Goal: Book appointment/travel/reservation

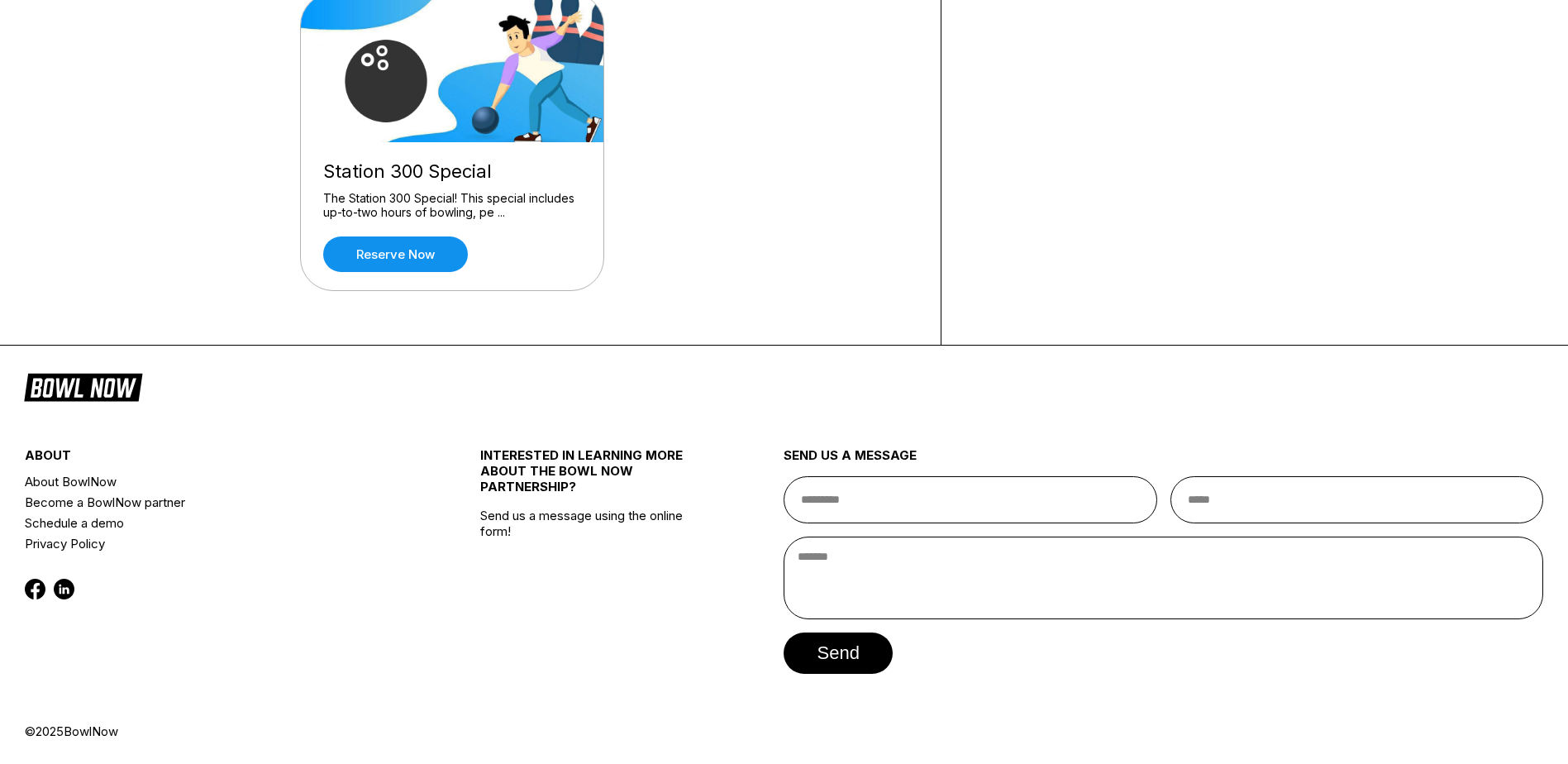
scroll to position [29, 0]
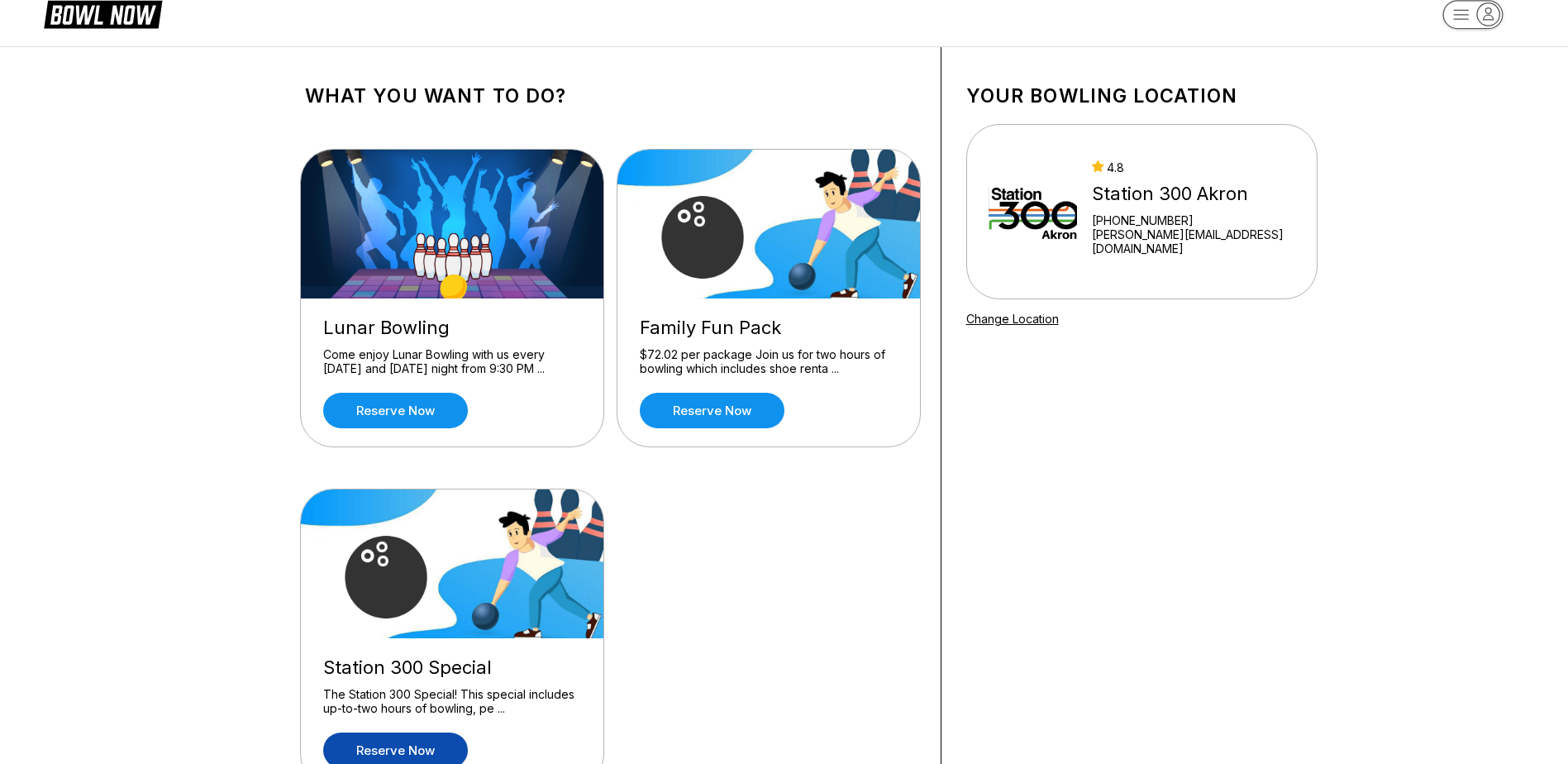
click at [394, 747] on link "Reserve now" at bounding box center [396, 749] width 145 height 36
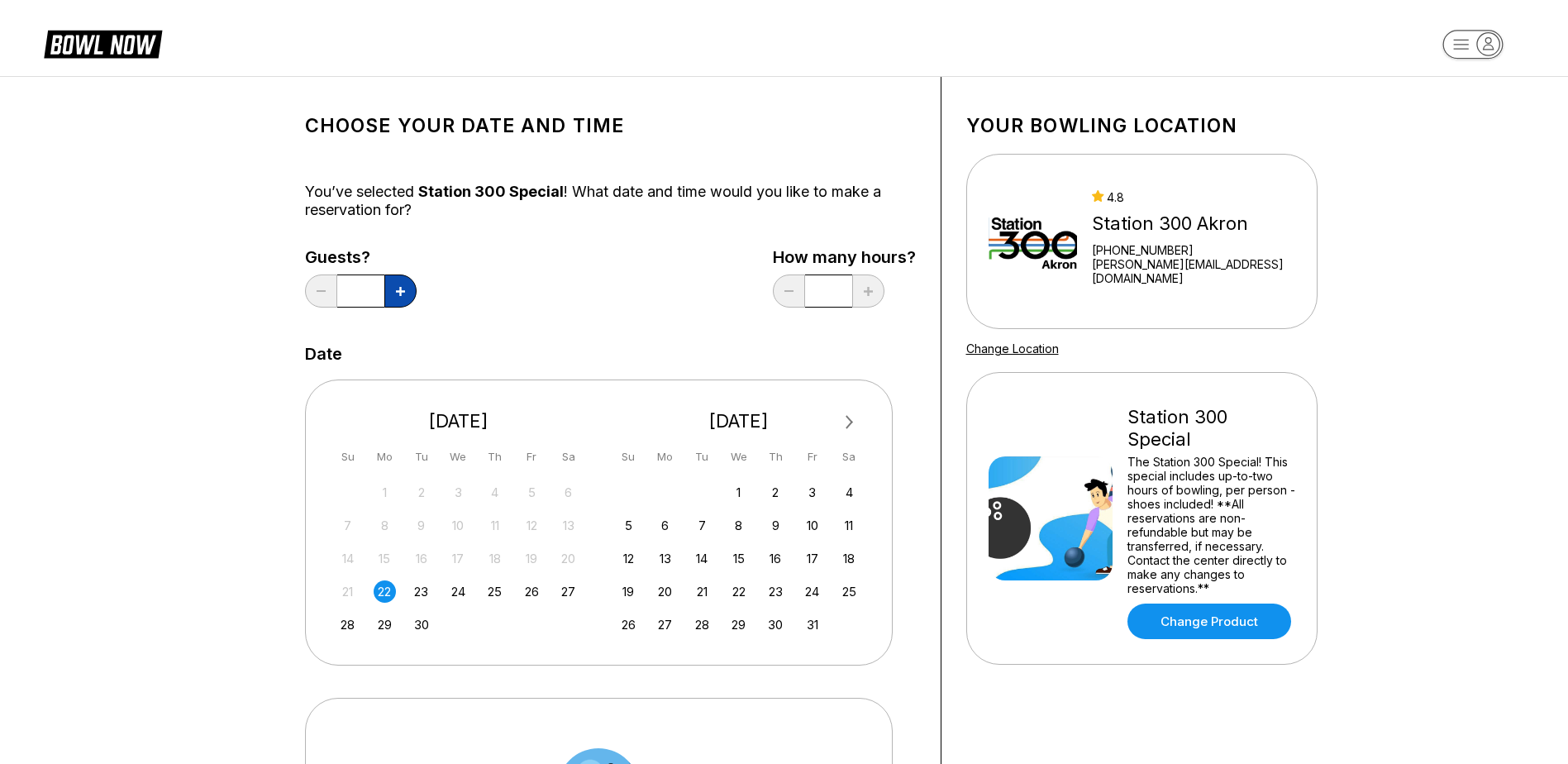
click at [398, 294] on icon at bounding box center [400, 291] width 9 height 9
type input "*"
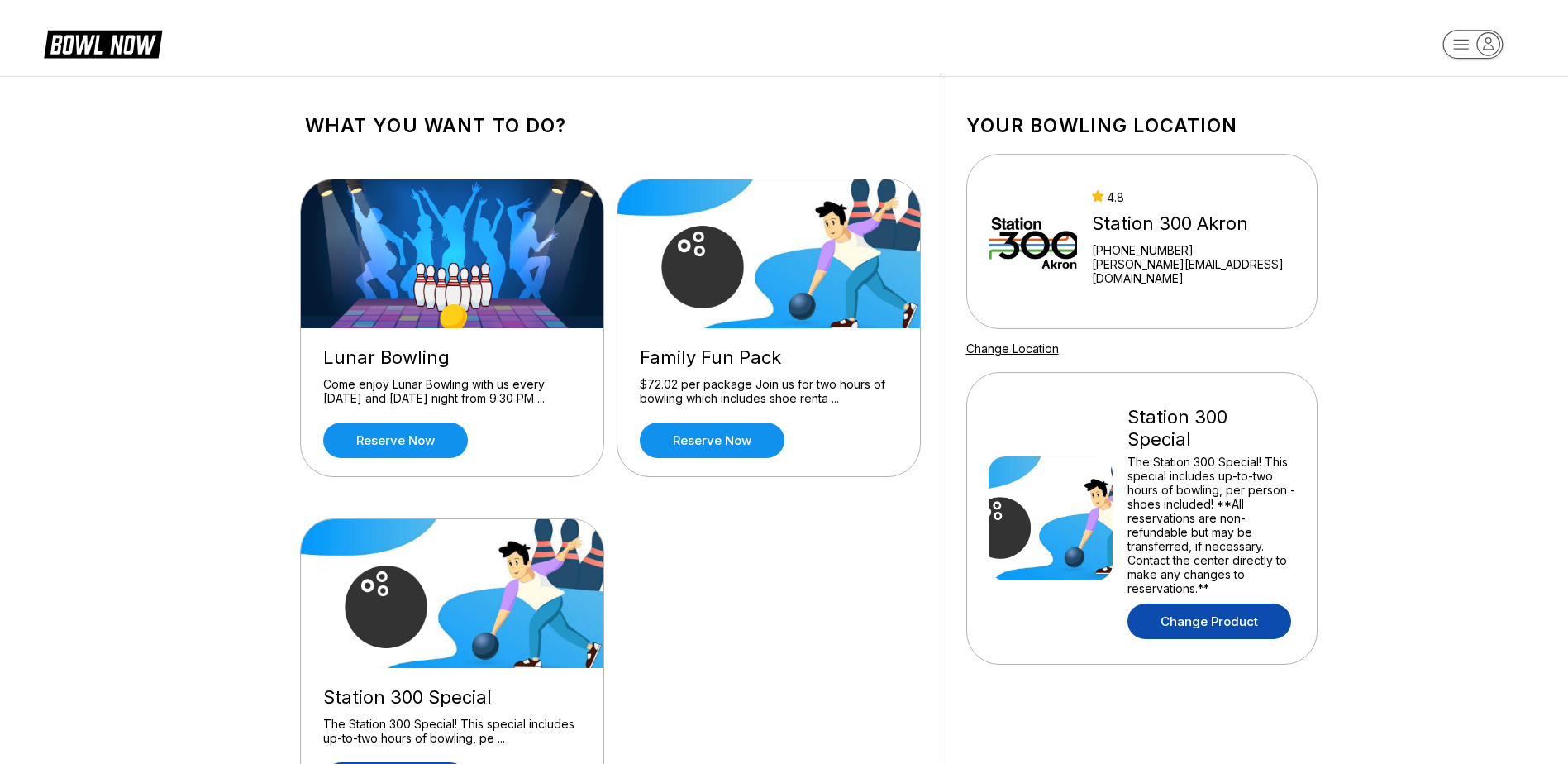
click at [1220, 604] on link "Change Product" at bounding box center [1209, 621] width 164 height 36
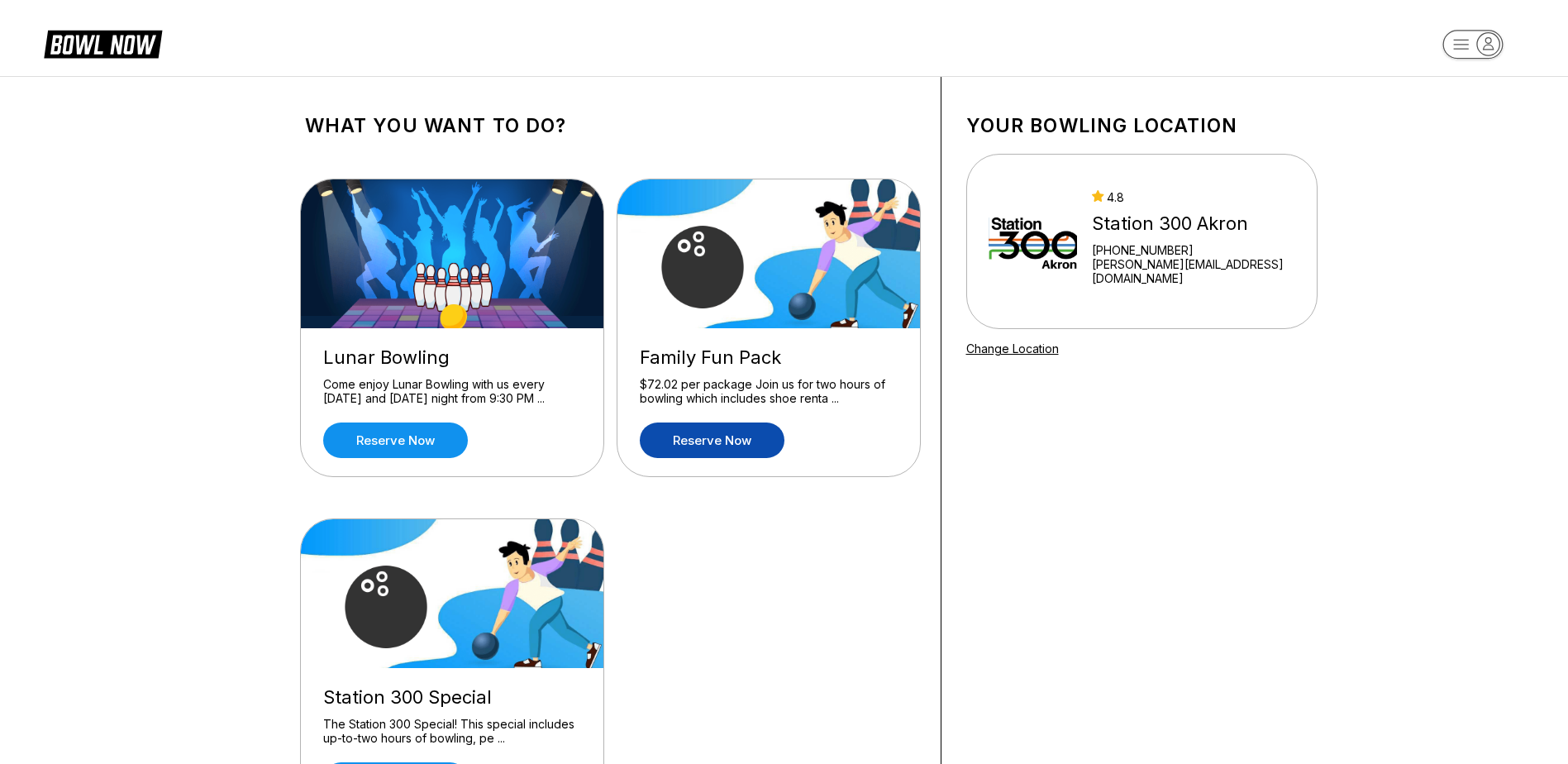
click at [699, 441] on link "Reserve now" at bounding box center [712, 440] width 145 height 36
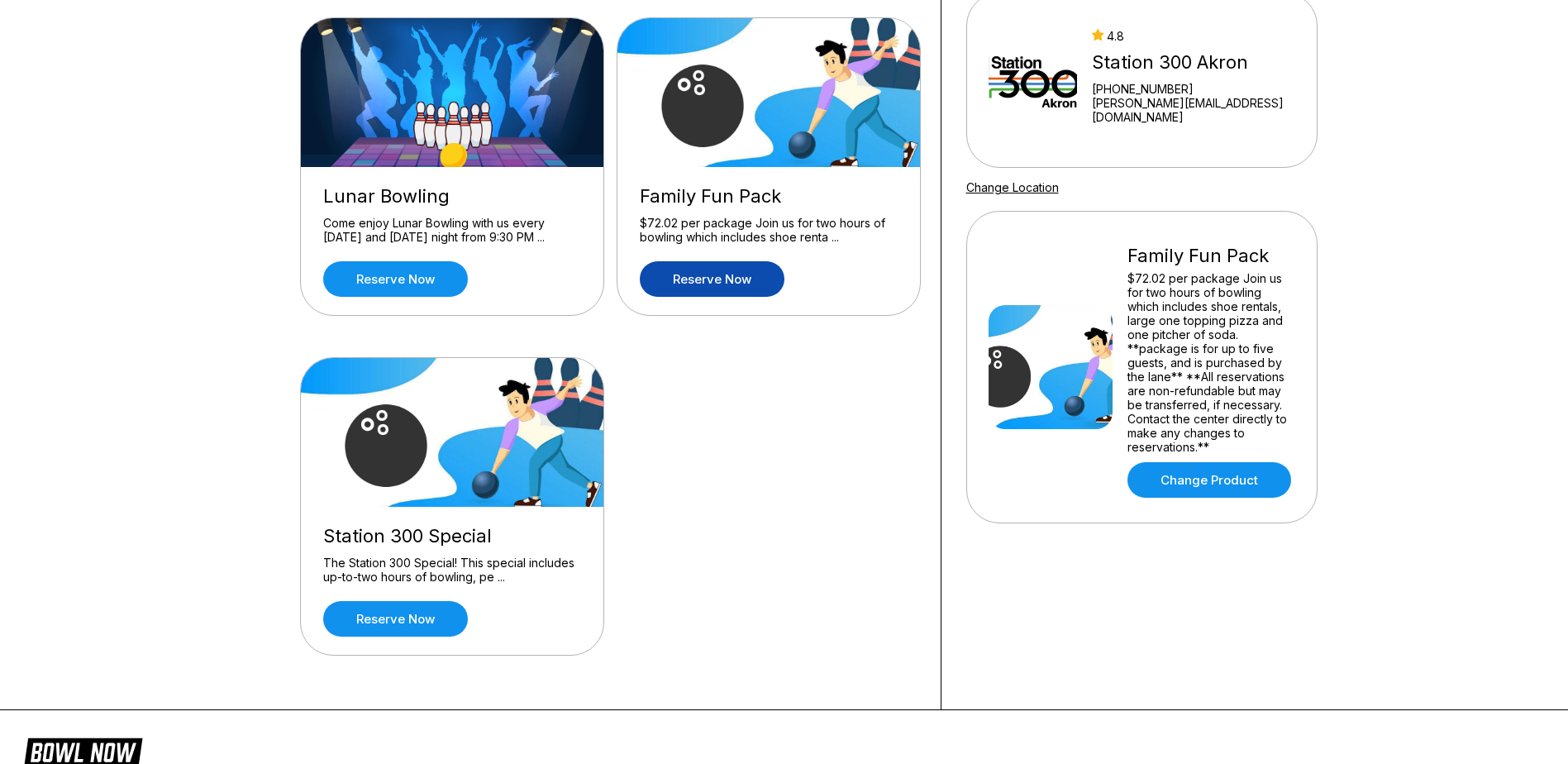
scroll to position [165, 0]
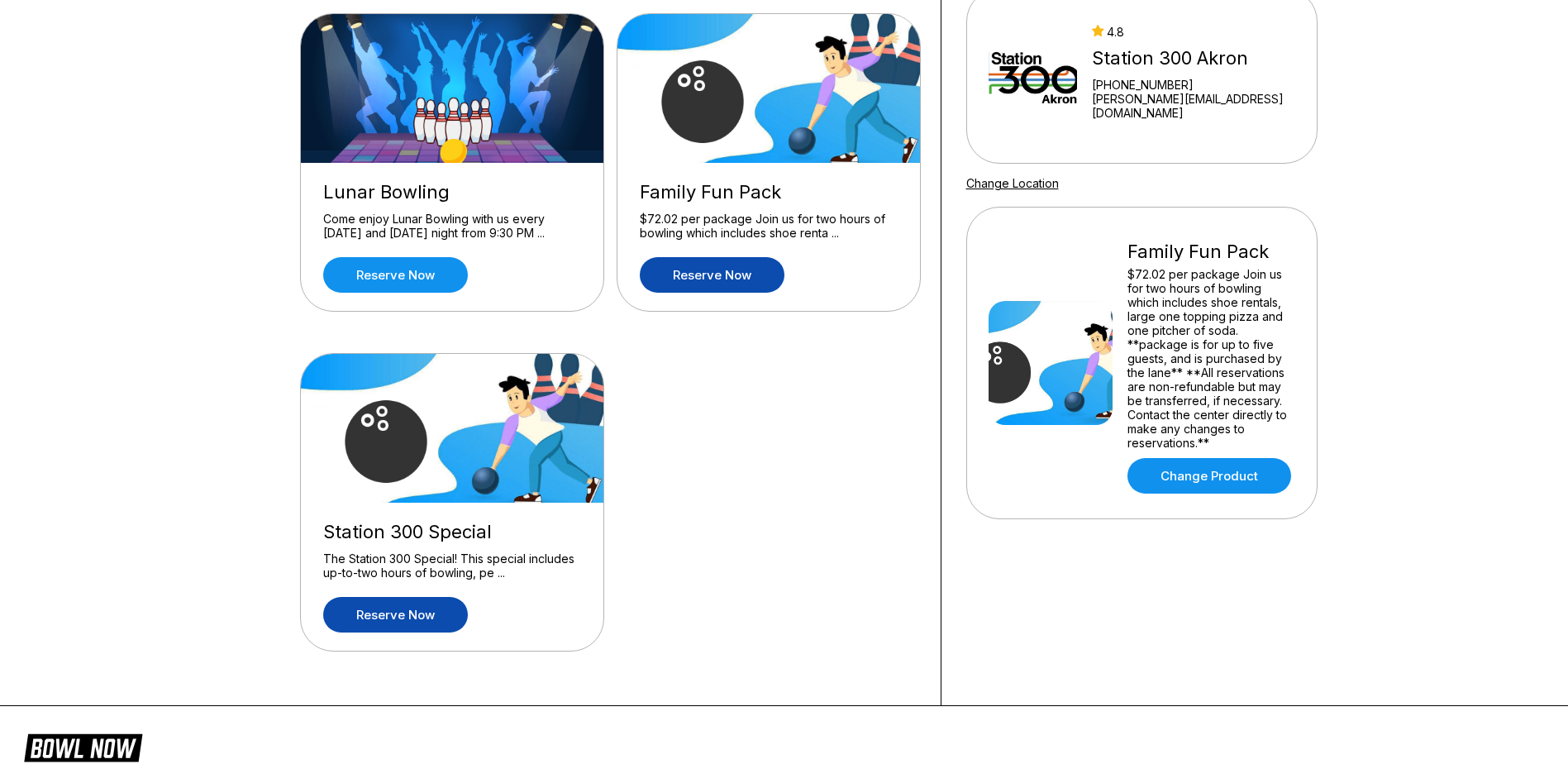
click at [416, 613] on link "Reserve now" at bounding box center [396, 614] width 145 height 36
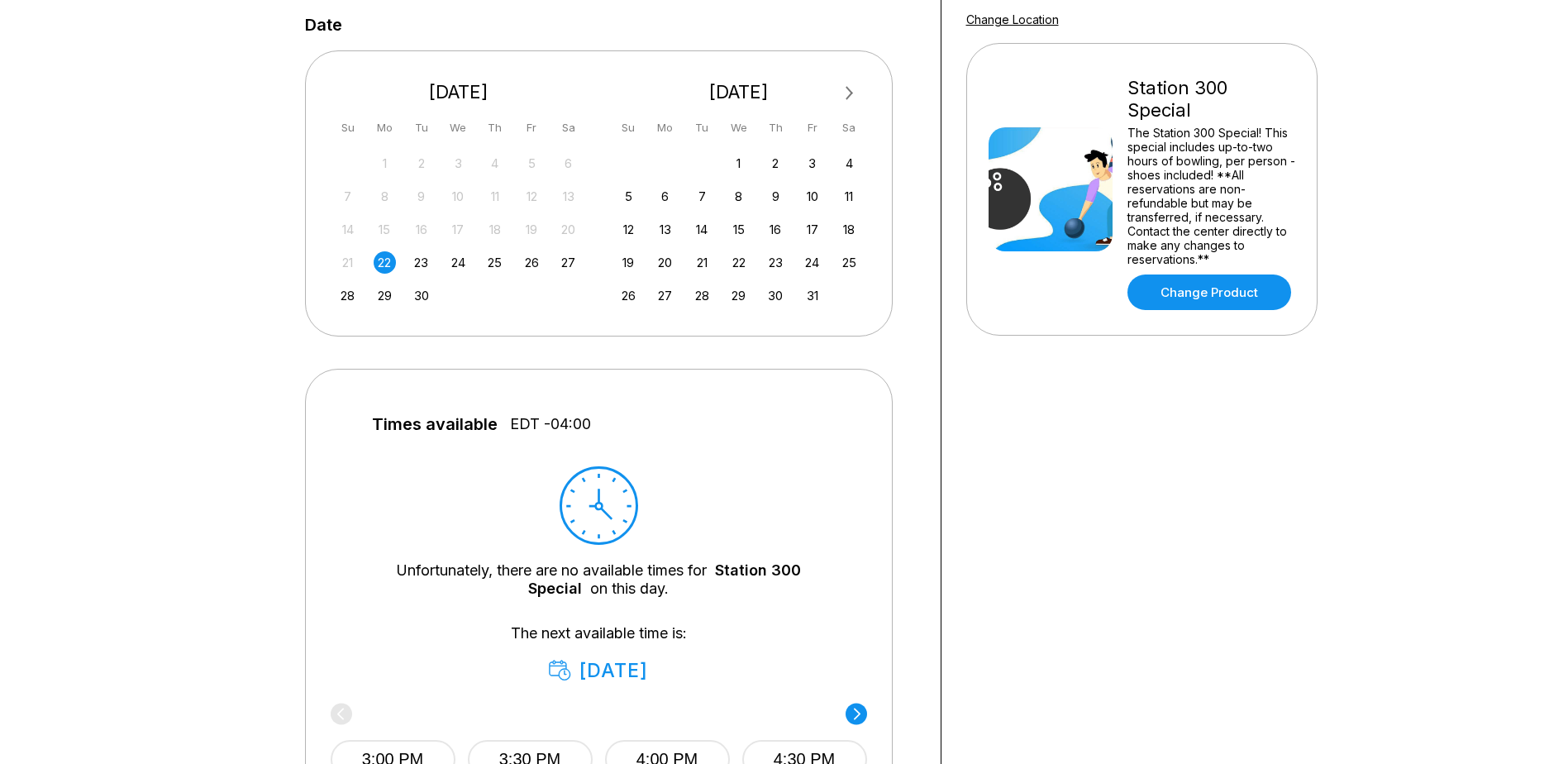
scroll to position [331, 0]
click at [848, 93] on span "Next Month" at bounding box center [848, 91] width 0 height 19
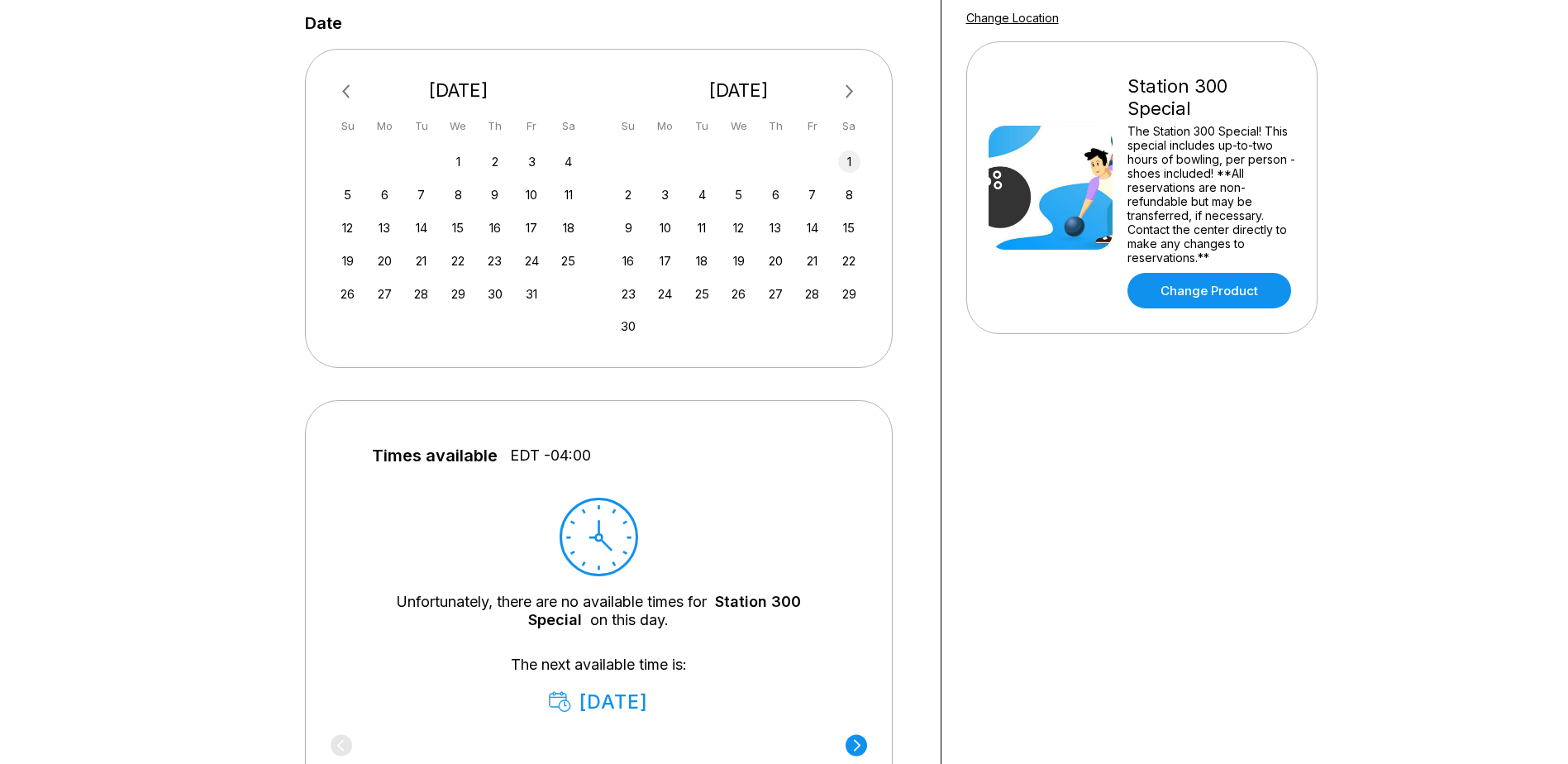
click at [851, 159] on div "1" at bounding box center [849, 161] width 22 height 22
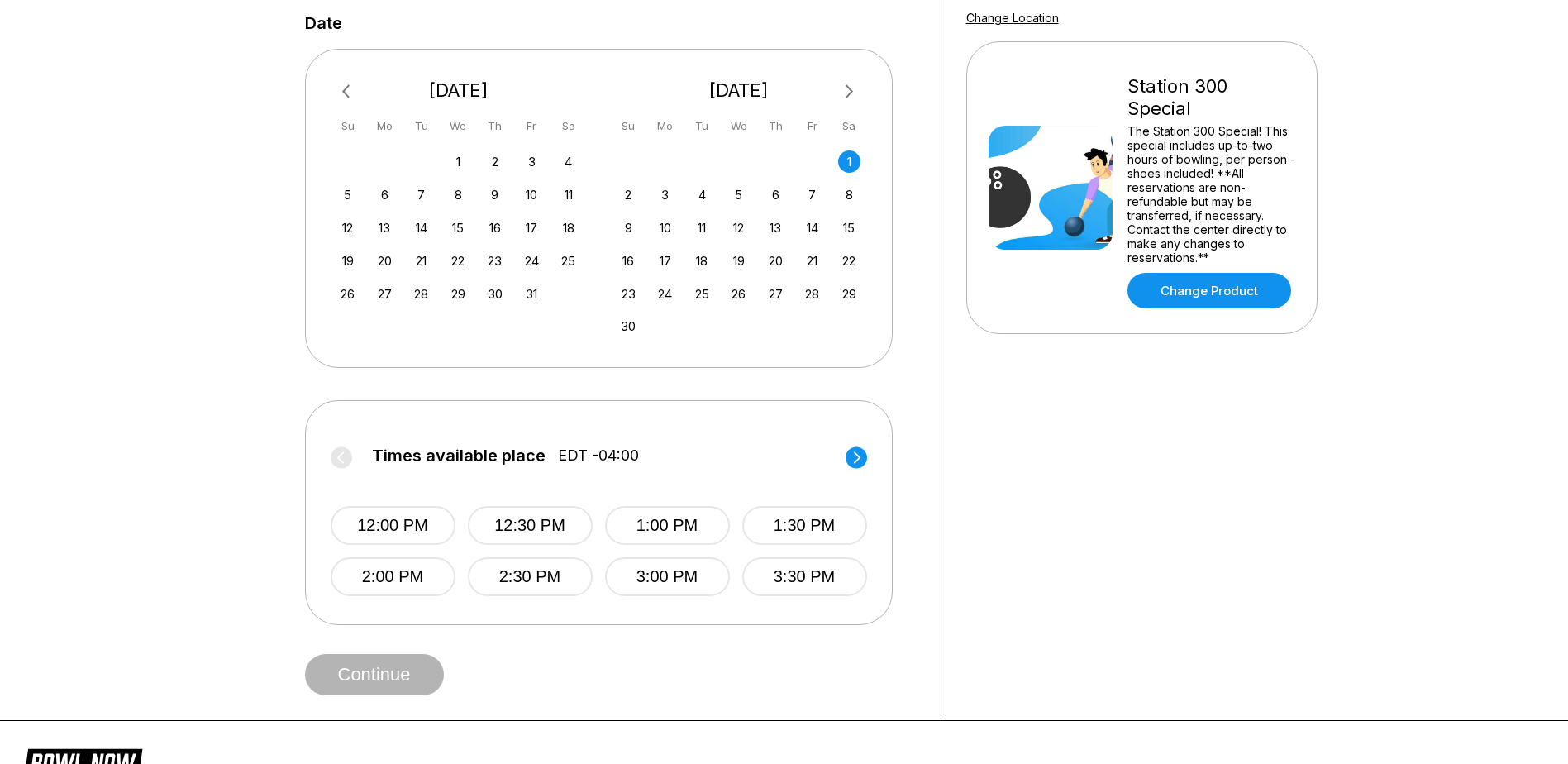
click at [609, 458] on span "EDT -04:00" at bounding box center [598, 455] width 81 height 18
click at [854, 459] on circle at bounding box center [855, 456] width 21 height 21
click at [343, 453] on circle at bounding box center [341, 456] width 21 height 21
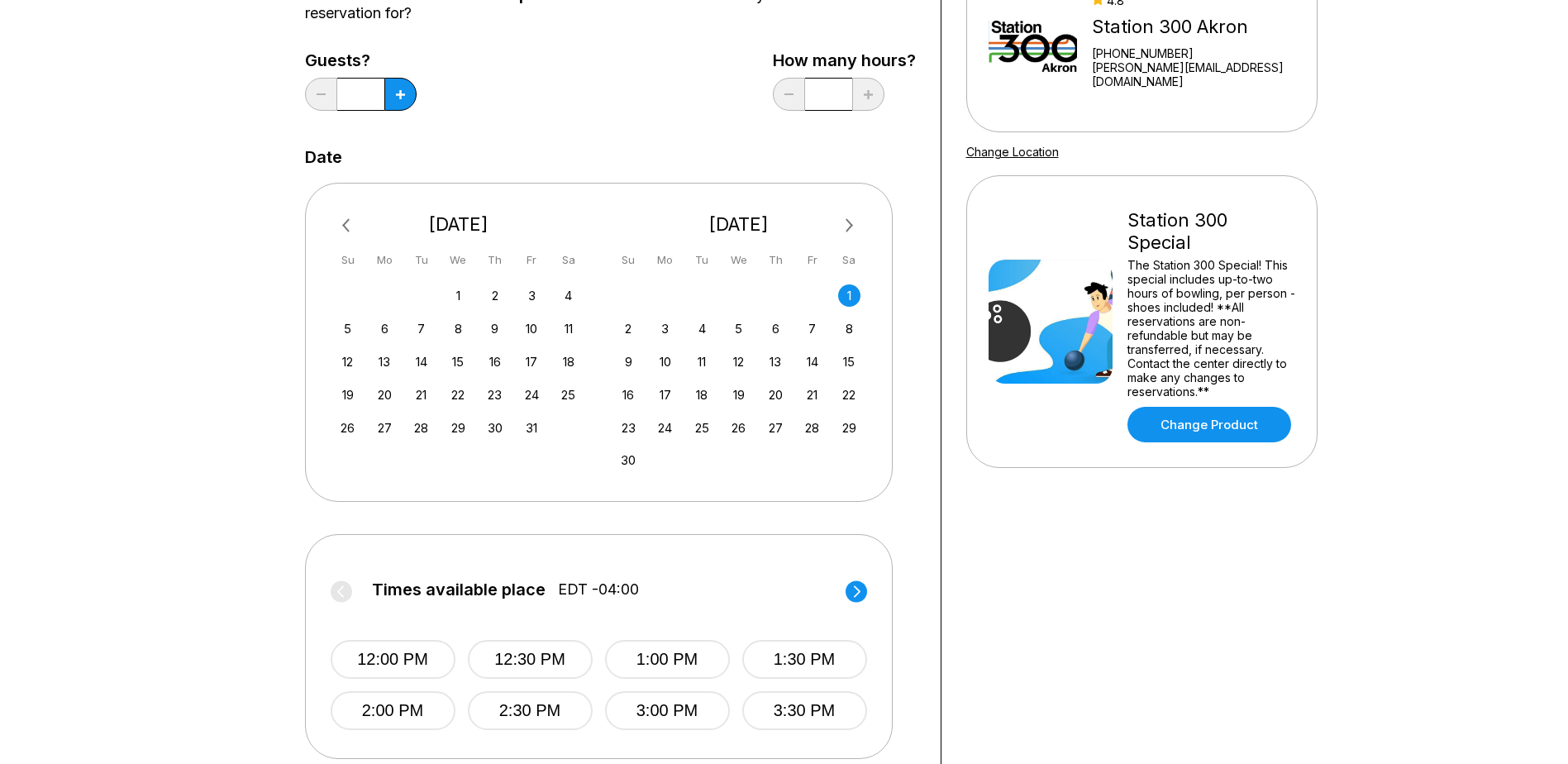
scroll to position [0, 0]
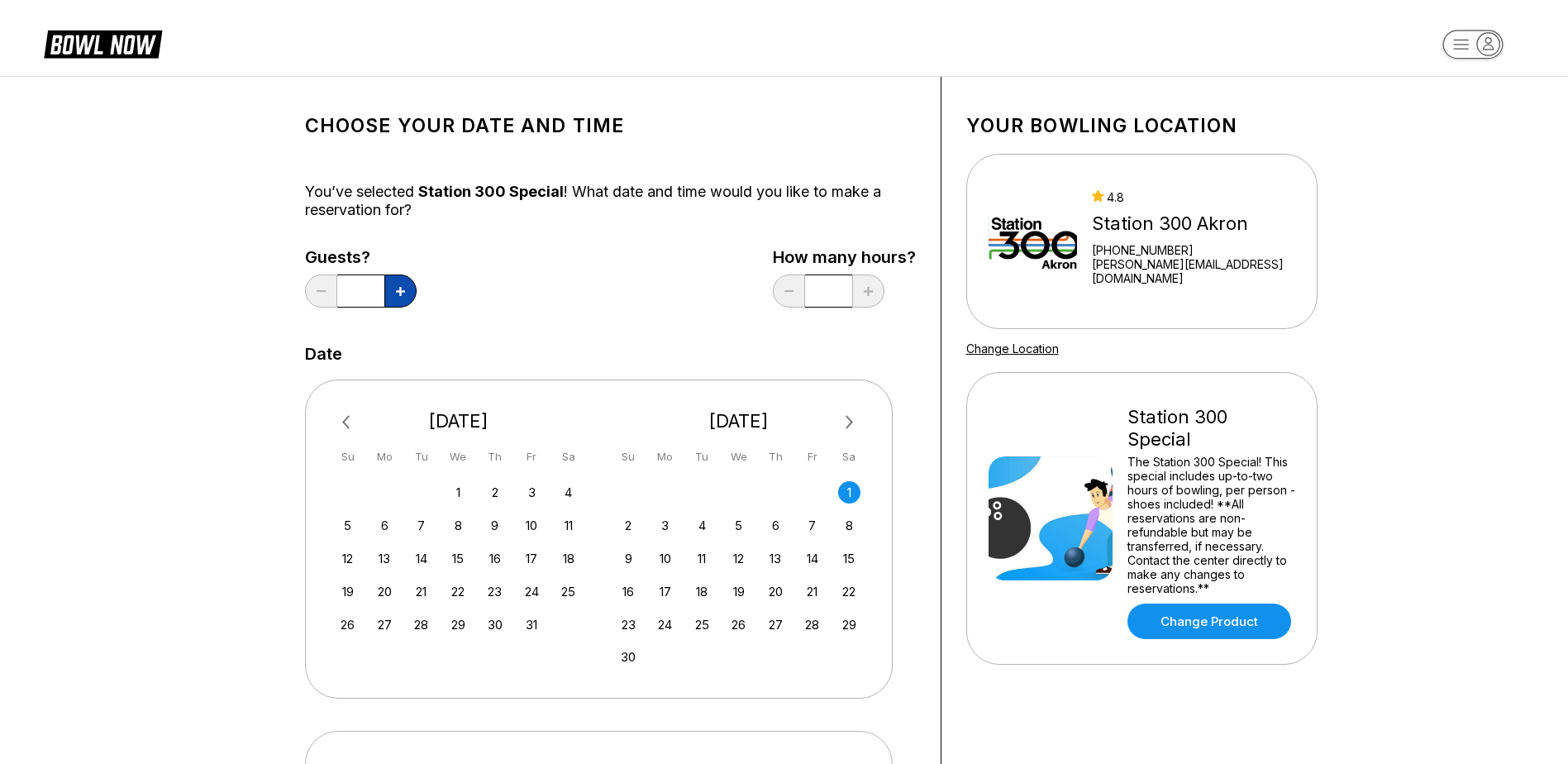
click at [403, 289] on icon at bounding box center [400, 291] width 9 height 9
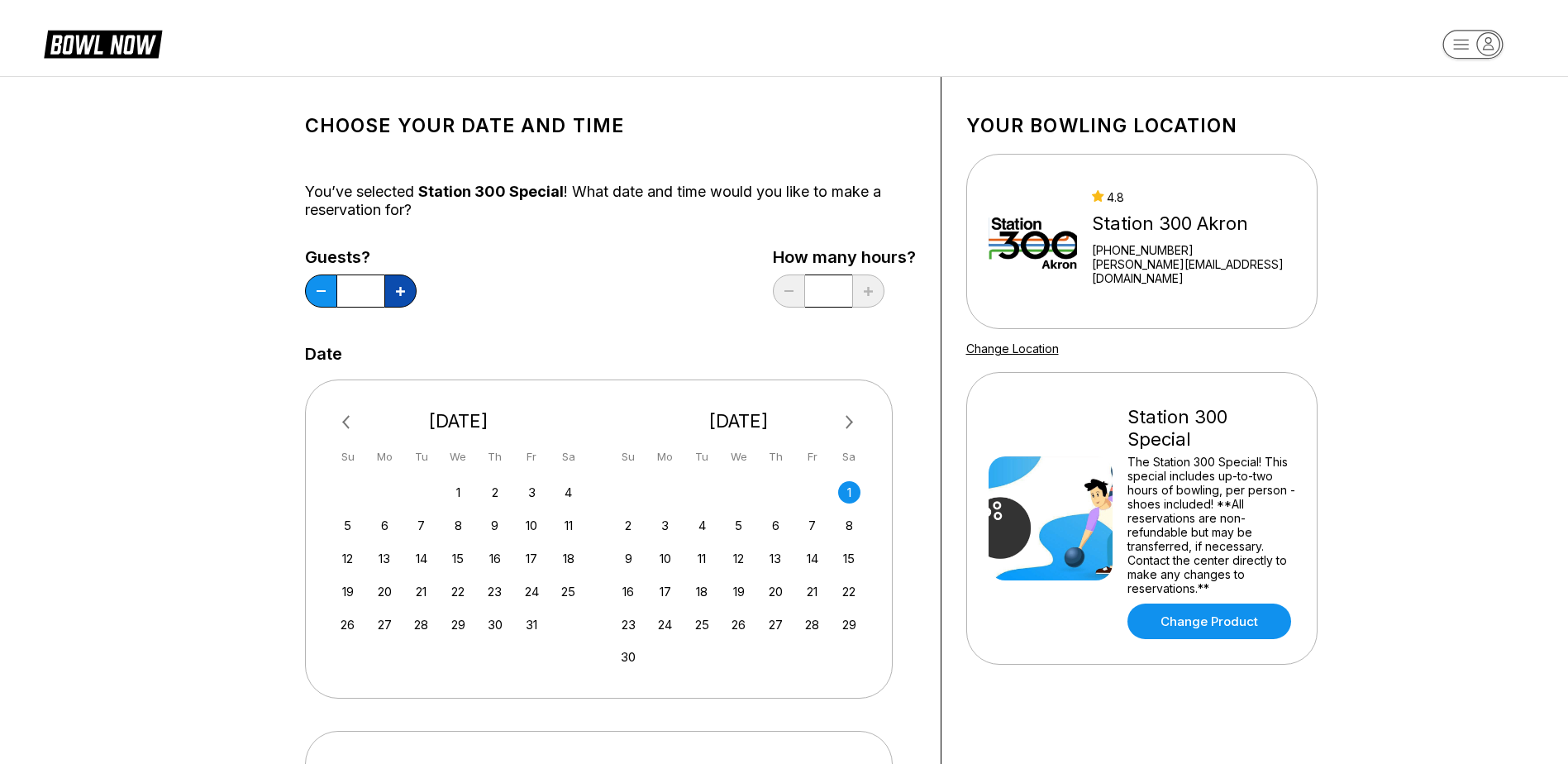
type input "*"
